Goal: Transaction & Acquisition: Obtain resource

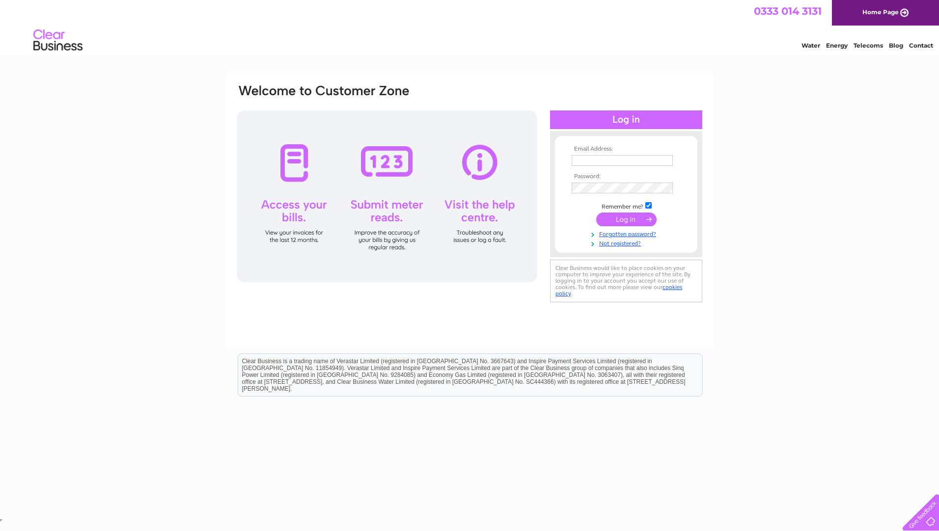
type input "tony.wearing@mammoetferry.com"
click at [618, 220] on input "submit" at bounding box center [626, 220] width 60 height 14
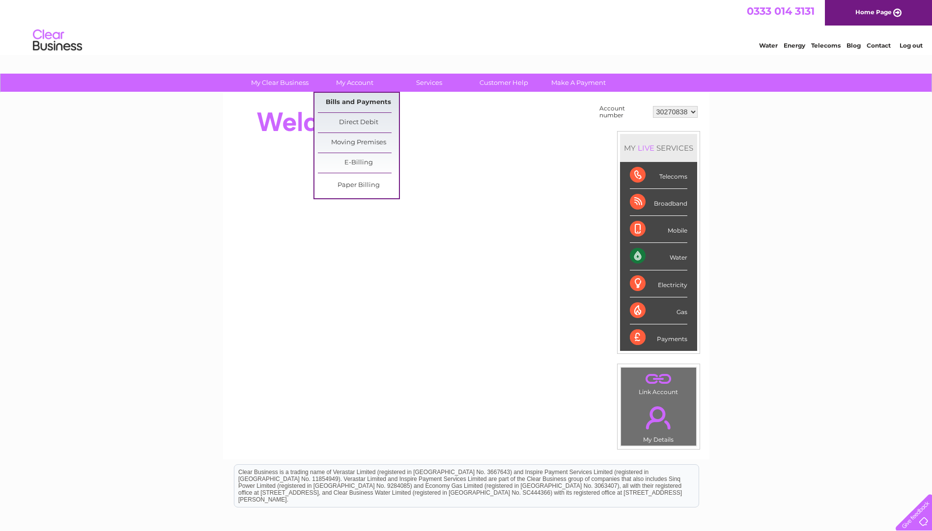
click at [358, 101] on link "Bills and Payments" at bounding box center [358, 103] width 81 height 20
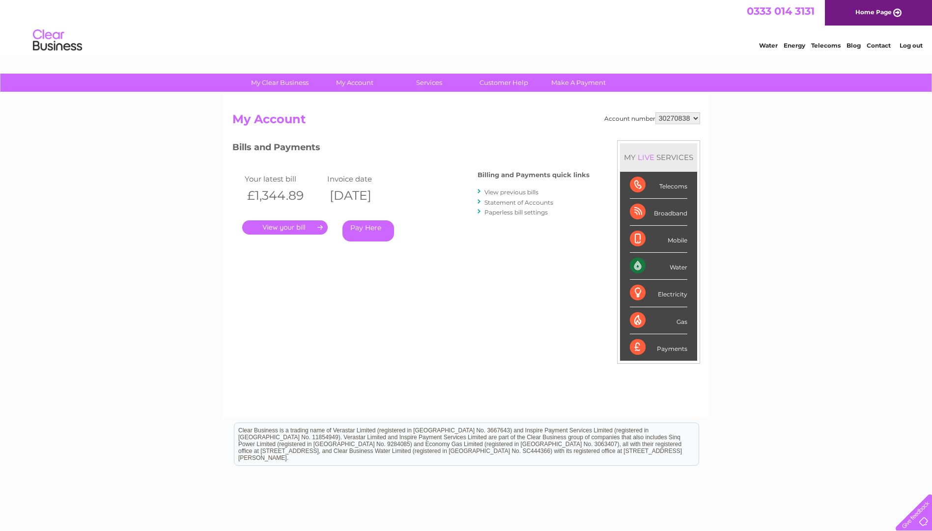
click at [270, 228] on link "." at bounding box center [284, 227] width 85 height 14
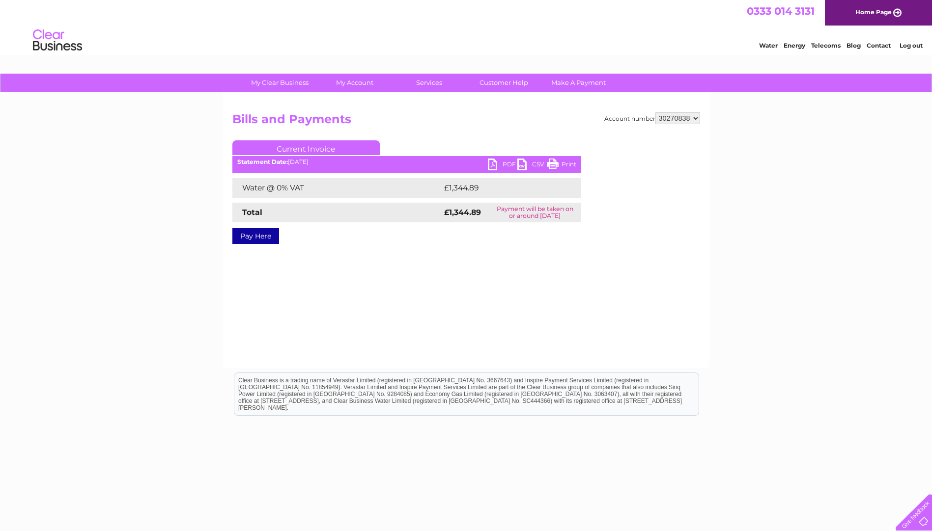
click at [495, 161] on link "PDF" at bounding box center [502, 166] width 29 height 14
click at [696, 118] on select "30270838 30270842" at bounding box center [677, 118] width 45 height 12
select select "30270842"
click at [655, 112] on select "30270838 30270842" at bounding box center [677, 118] width 45 height 12
click at [493, 165] on link "PDF" at bounding box center [502, 166] width 29 height 14
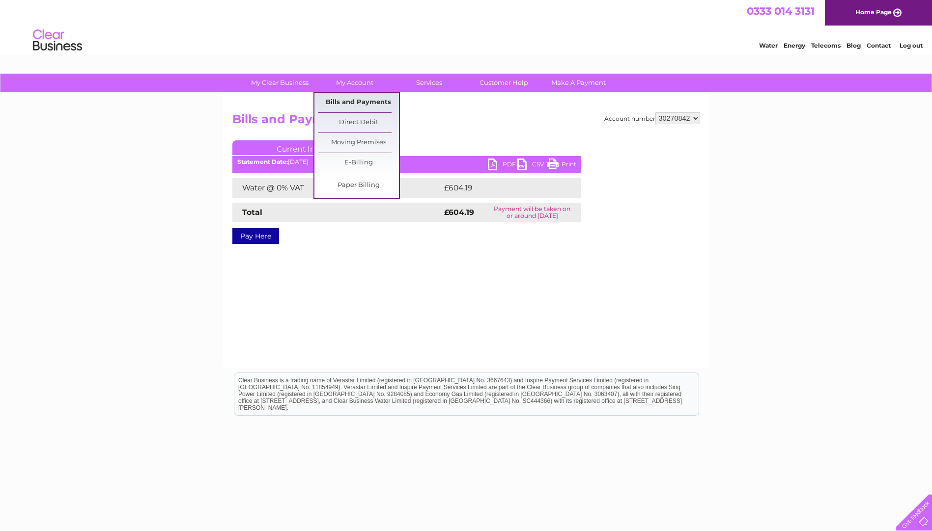
click at [354, 104] on link "Bills and Payments" at bounding box center [358, 103] width 81 height 20
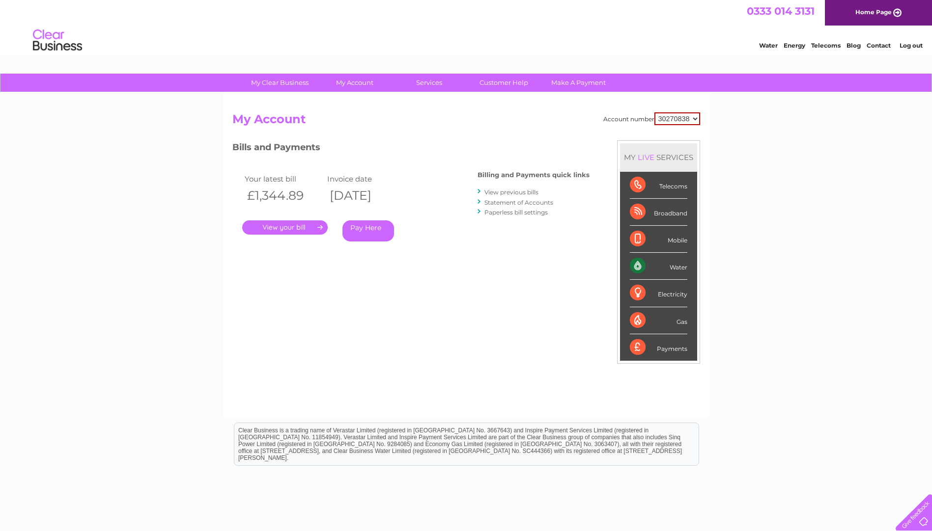
click at [695, 122] on select "30270838 30270842" at bounding box center [677, 118] width 46 height 13
select select "30270842"
click at [654, 112] on select "30270838 30270842" at bounding box center [677, 118] width 46 height 13
click at [508, 193] on link "View previous bills" at bounding box center [511, 192] width 54 height 7
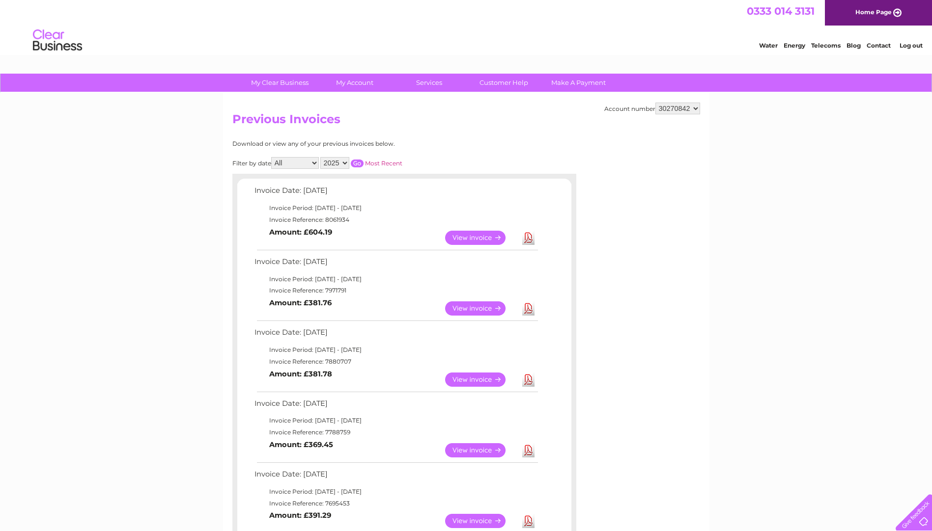
click at [487, 309] on link "View" at bounding box center [481, 309] width 72 height 14
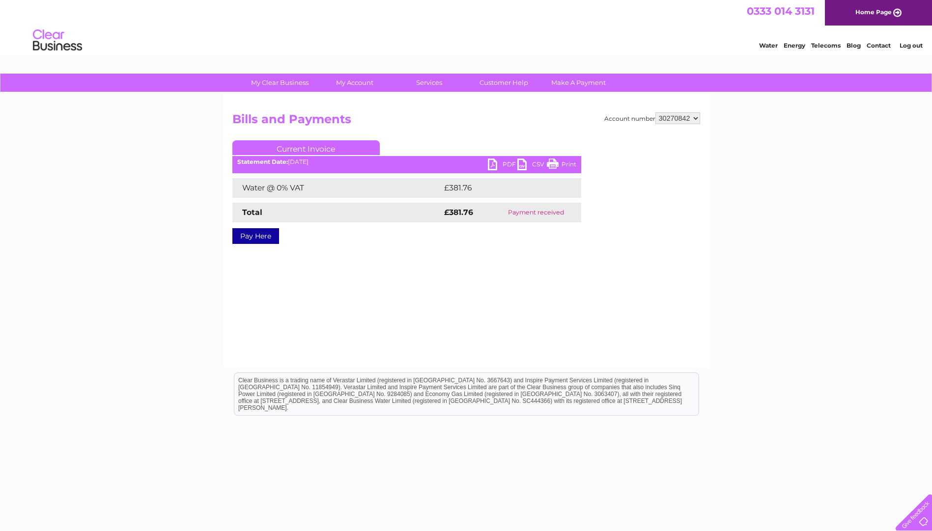
click at [489, 158] on ul "Current Invoice" at bounding box center [406, 149] width 349 height 18
click at [500, 165] on link "PDF" at bounding box center [502, 166] width 29 height 14
